Goal: Ask a question

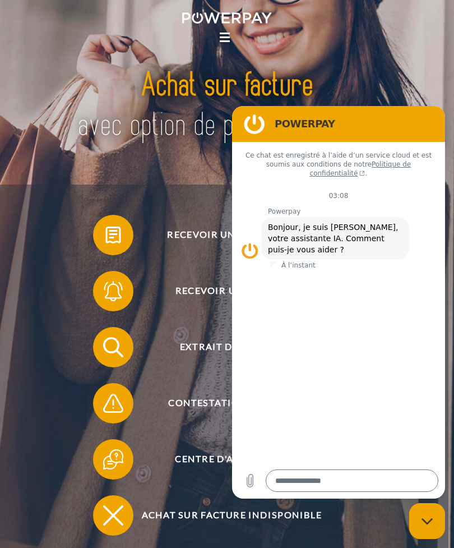
click at [259, 119] on figure at bounding box center [254, 124] width 22 height 22
click at [261, 119] on figure at bounding box center [254, 124] width 22 height 22
click at [256, 128] on figure at bounding box center [254, 124] width 22 height 22
click at [186, 192] on div "Recevoir une facture ? Recevoir un rappel? Extrait de compte retour" at bounding box center [224, 374] width 448 height 381
click at [188, 238] on span "Recevoir une facture ?" at bounding box center [231, 235] width 247 height 40
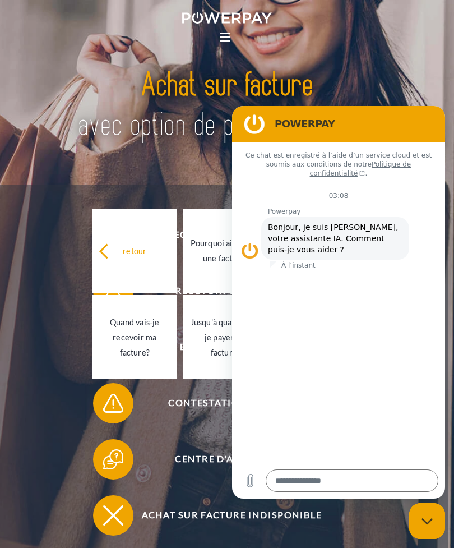
click at [148, 156] on img at bounding box center [227, 105] width 311 height 101
click at [412, 71] on ul "CG CG (achat sur facture) CG (Compte de crédit/paiement partiel)" at bounding box center [227, 75] width 454 height 17
click at [255, 127] on figure at bounding box center [254, 124] width 22 height 22
click at [131, 152] on img at bounding box center [227, 105] width 311 height 101
click at [395, 48] on ul "Home LA FACTURE Support" at bounding box center [227, 25] width 454 height 50
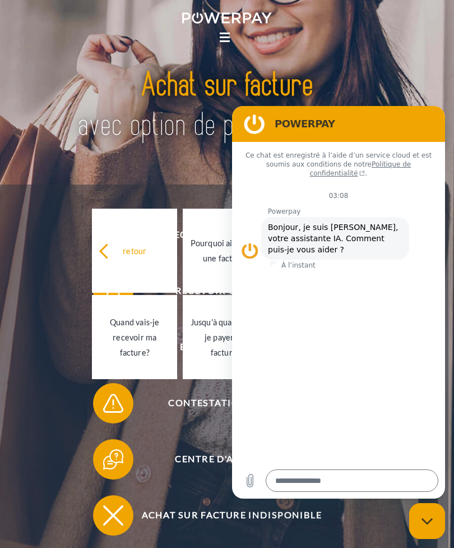
click at [392, 64] on ul at bounding box center [227, 58] width 454 height 17
click at [425, 524] on icon "Fermer la fenêtre de messagerie" at bounding box center [427, 520] width 12 height 7
type textarea "*"
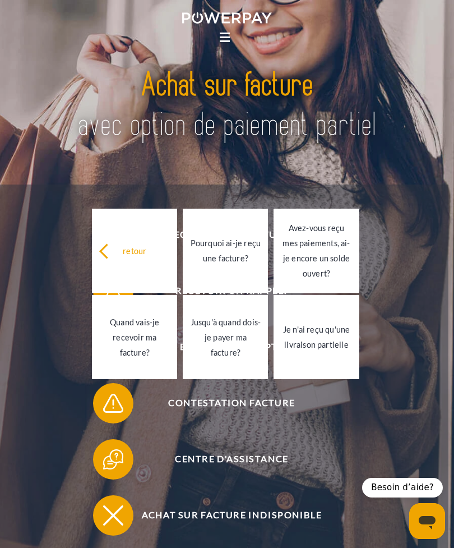
click at [388, 421] on div "Contestation Facture" at bounding box center [224, 403] width 404 height 56
click at [106, 257] on icon at bounding box center [106, 250] width 15 height 15
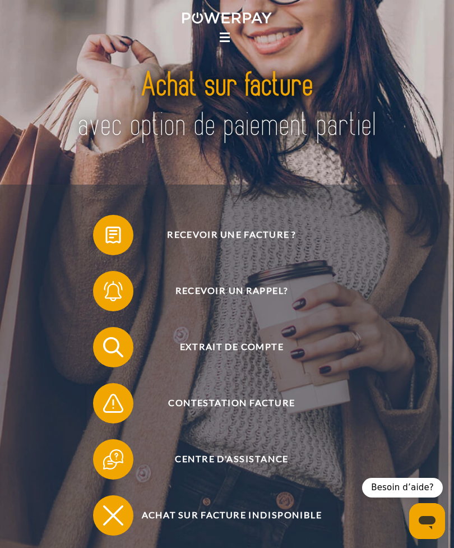
click at [250, 348] on span "Extrait de compte" at bounding box center [231, 347] width 247 height 40
